Goal: Task Accomplishment & Management: Use online tool/utility

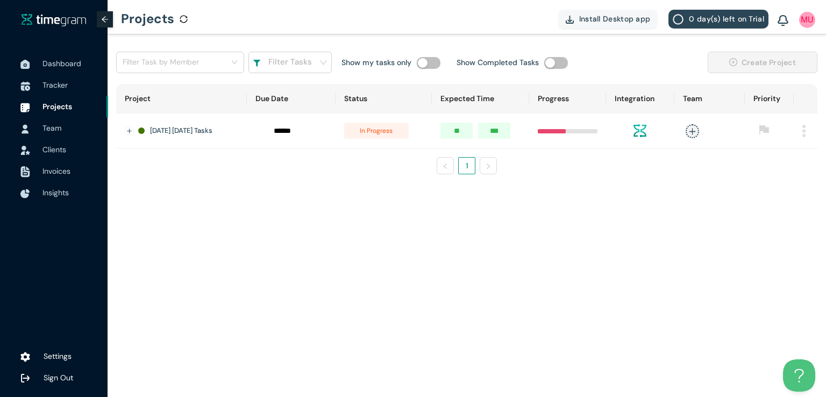
click at [48, 91] on span "Tracker" at bounding box center [71, 85] width 57 height 22
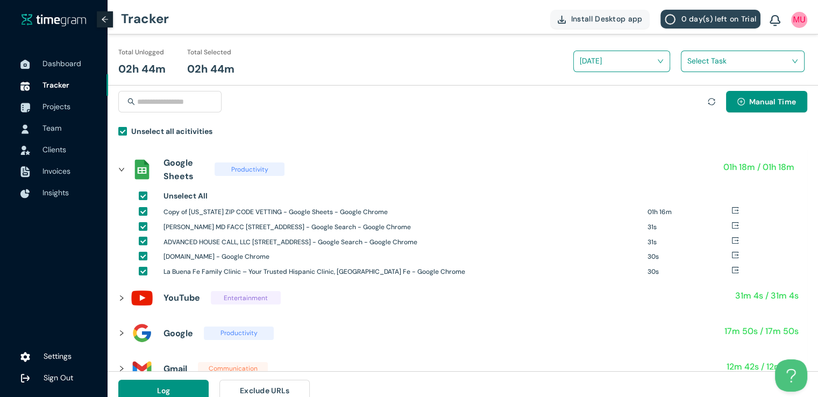
click at [686, 58] on div "Select Task" at bounding box center [743, 61] width 123 height 17
click at [692, 103] on div "Texas Zipcodes Vetting" at bounding box center [743, 100] width 123 height 17
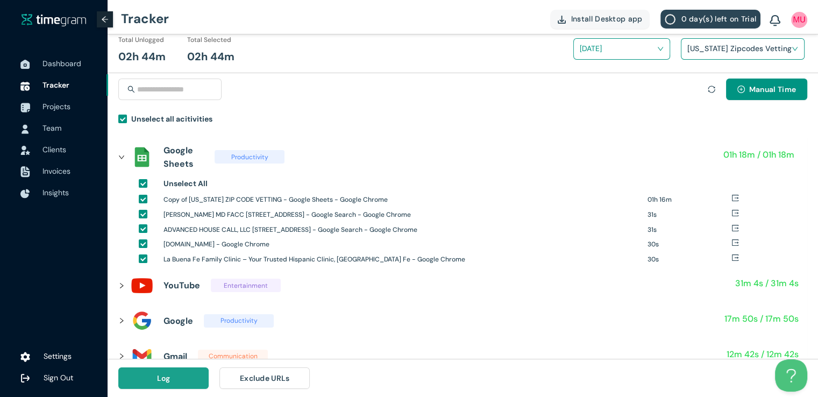
click at [185, 373] on button "Log" at bounding box center [163, 378] width 90 height 22
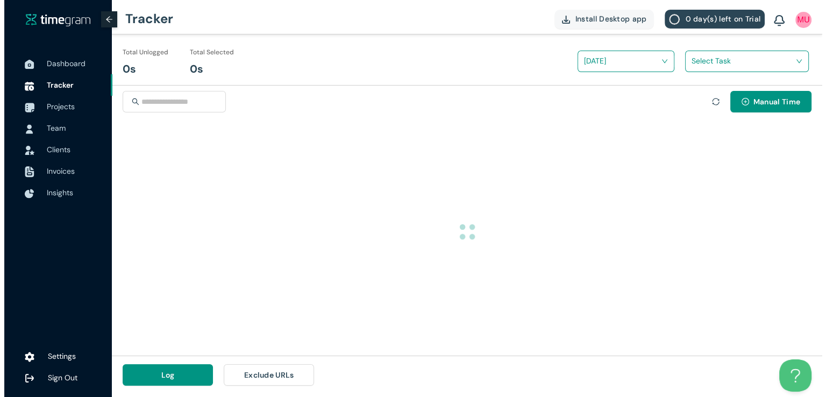
scroll to position [0, 0]
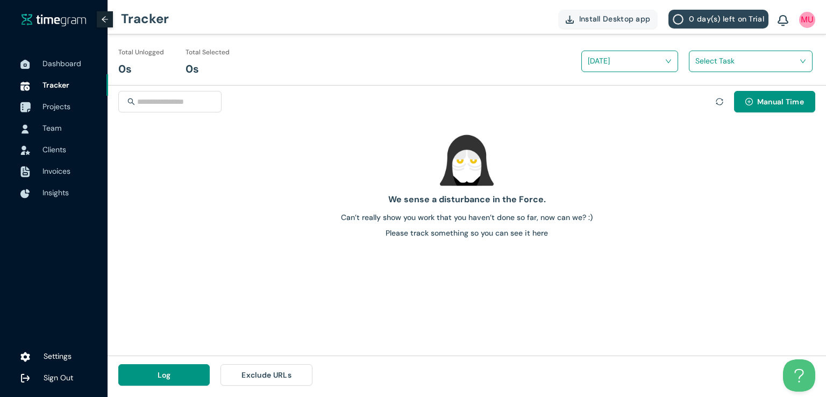
click at [54, 106] on span "Projects" at bounding box center [57, 107] width 28 height 10
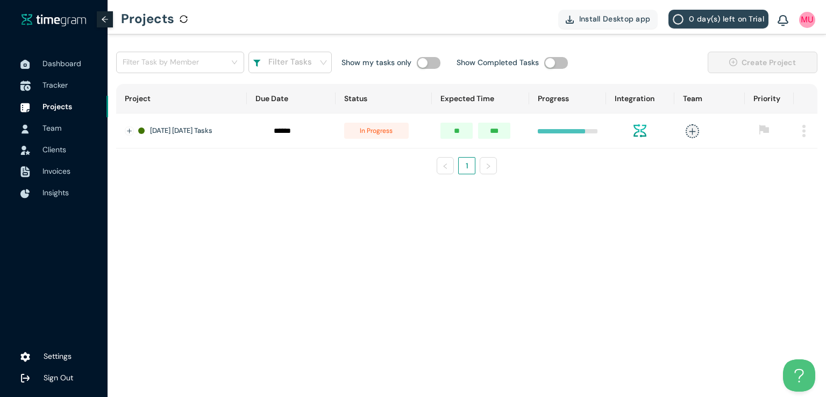
click at [55, 87] on span "Tracker" at bounding box center [55, 85] width 25 height 10
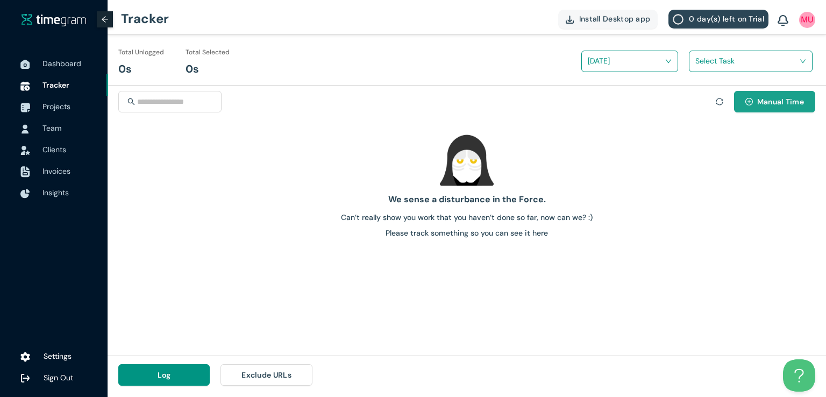
click at [758, 101] on span "Manual Time" at bounding box center [781, 102] width 47 height 12
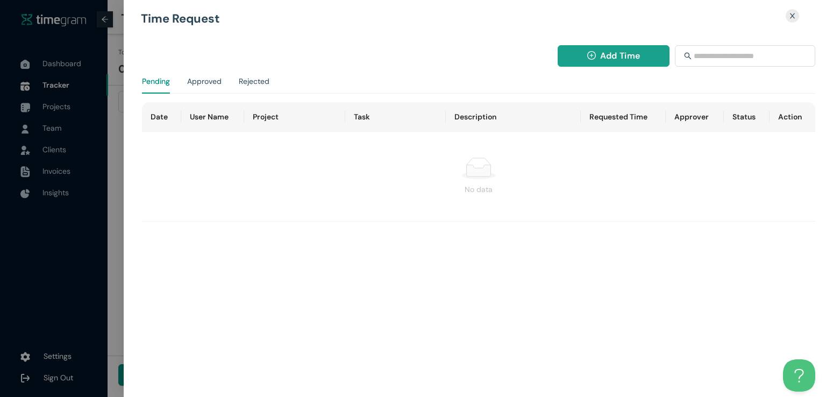
click at [615, 54] on span "Add Time" at bounding box center [620, 55] width 40 height 13
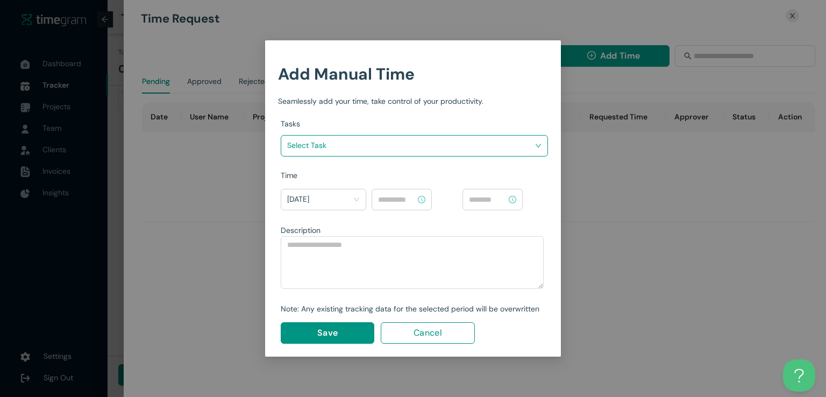
click at [515, 135] on div "Select Task" at bounding box center [414, 146] width 267 height 22
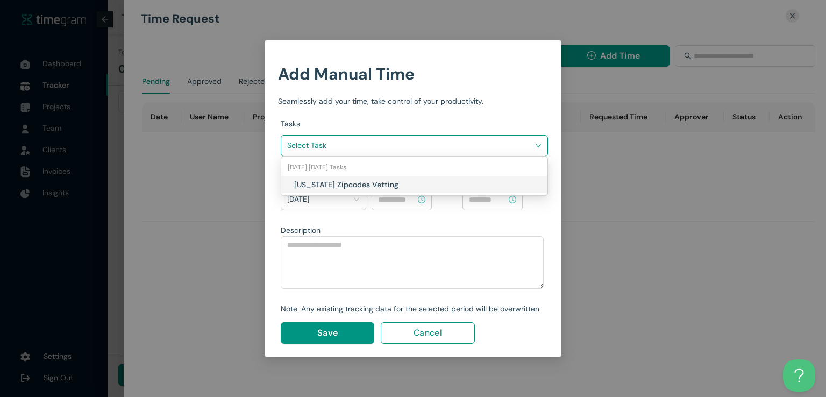
click at [492, 148] on input "search" at bounding box center [410, 145] width 247 height 16
click at [409, 181] on h1 "Texas Zipcodes Vetting" at bounding box center [357, 185] width 126 height 12
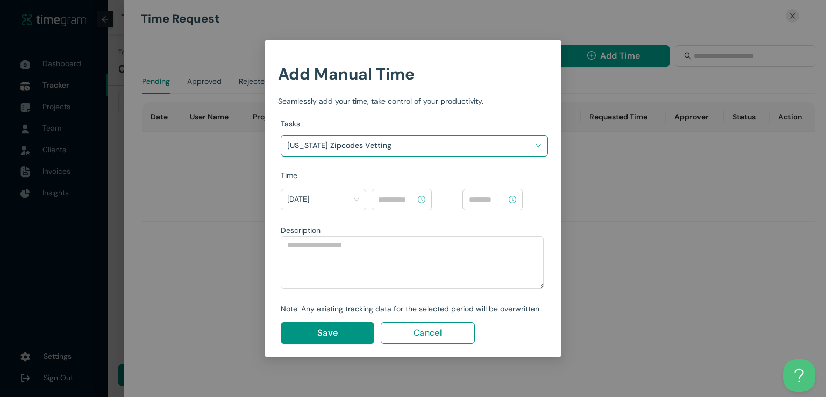
click at [405, 197] on input at bounding box center [397, 200] width 38 height 12
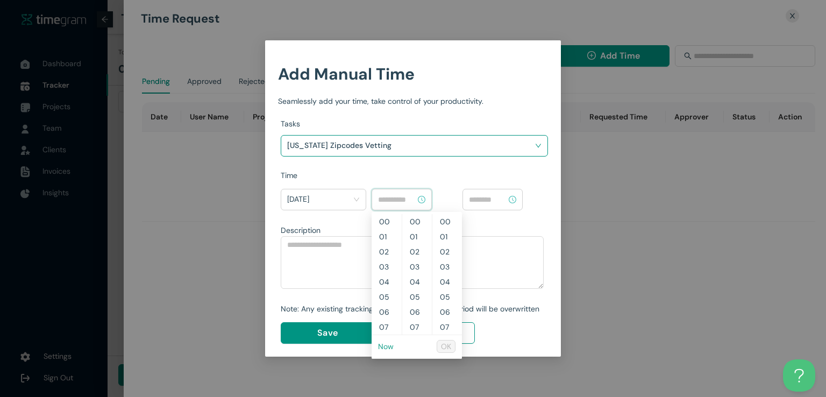
click at [382, 342] on link "Now" at bounding box center [386, 347] width 16 height 10
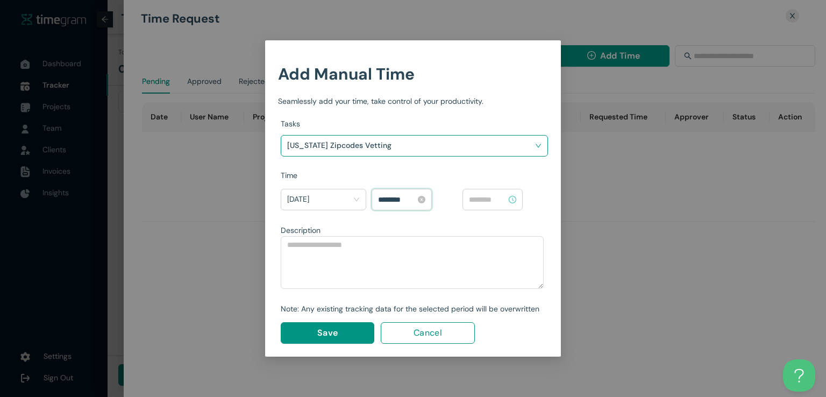
click at [394, 196] on input "********" at bounding box center [397, 200] width 38 height 12
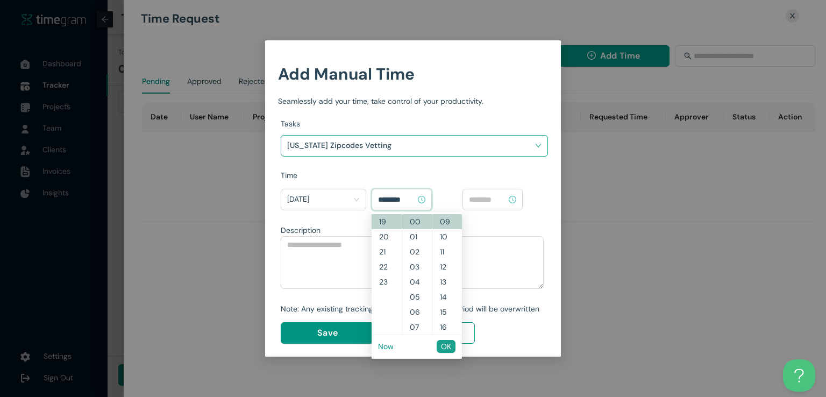
click at [445, 347] on span "OK" at bounding box center [446, 347] width 10 height 12
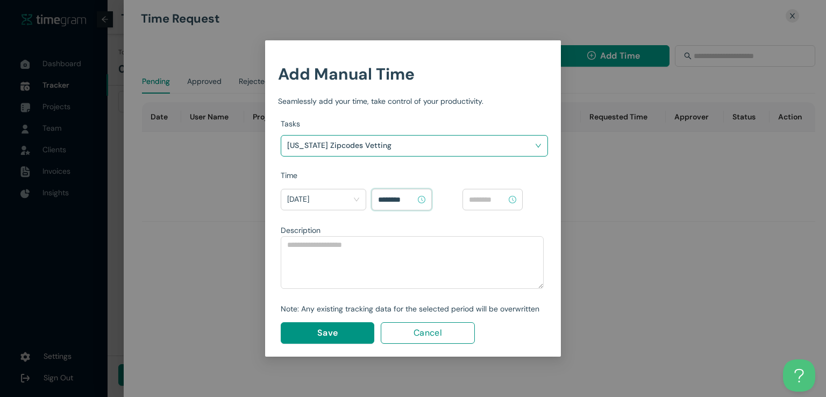
type input "********"
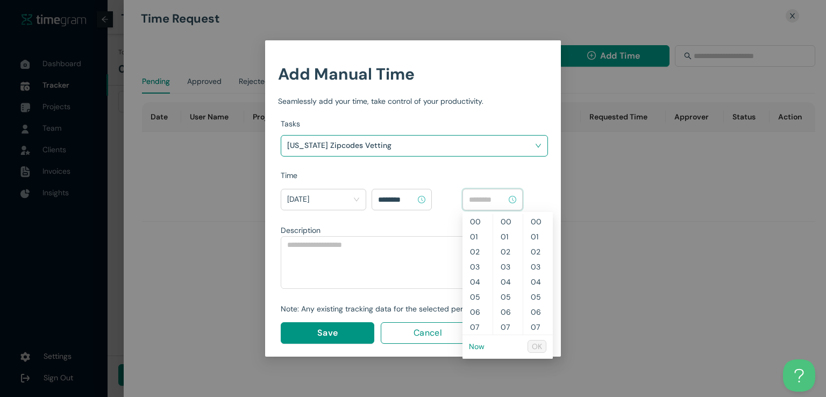
click at [494, 196] on input at bounding box center [488, 200] width 38 height 12
click at [473, 349] on link "Now" at bounding box center [477, 347] width 16 height 10
type input "********"
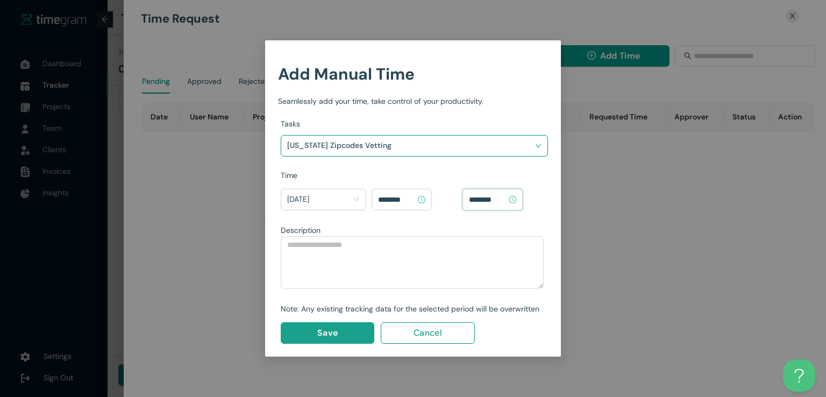
click at [346, 336] on button "Save" at bounding box center [328, 333] width 94 height 22
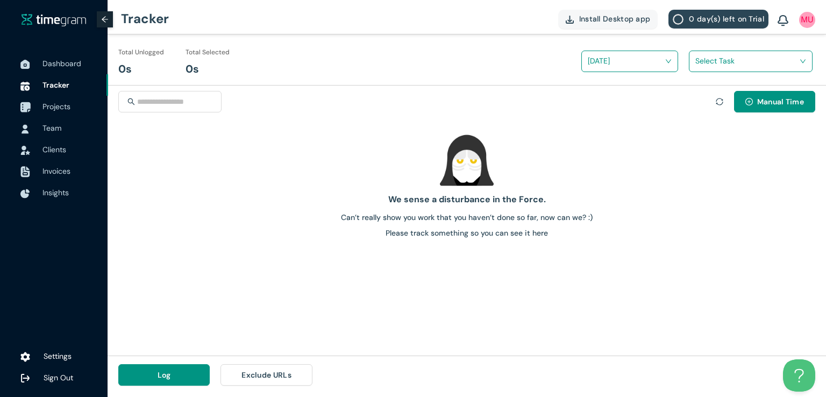
click at [55, 105] on span "Projects" at bounding box center [57, 107] width 28 height 10
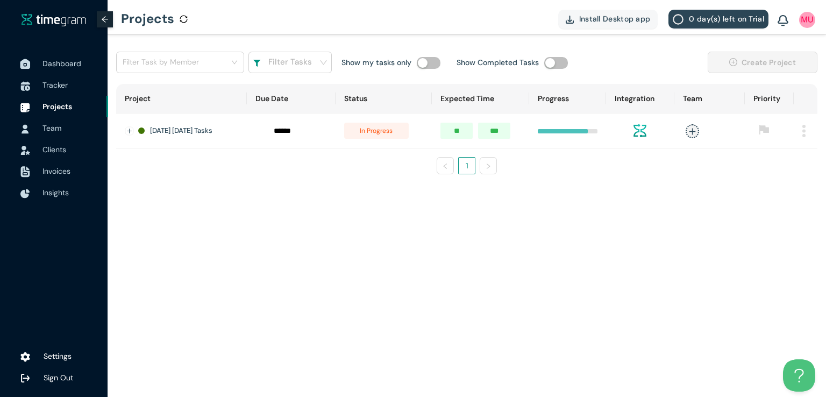
click at [56, 68] on span "Dashboard" at bounding box center [71, 64] width 57 height 22
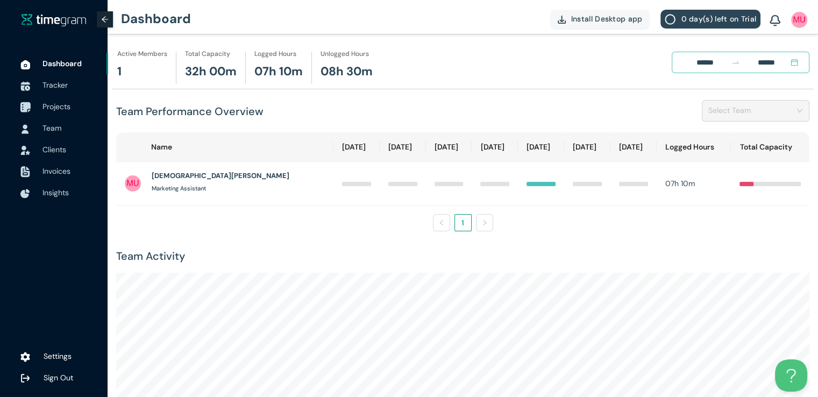
click at [60, 104] on span "Projects" at bounding box center [57, 107] width 28 height 10
